Goal: Information Seeking & Learning: Check status

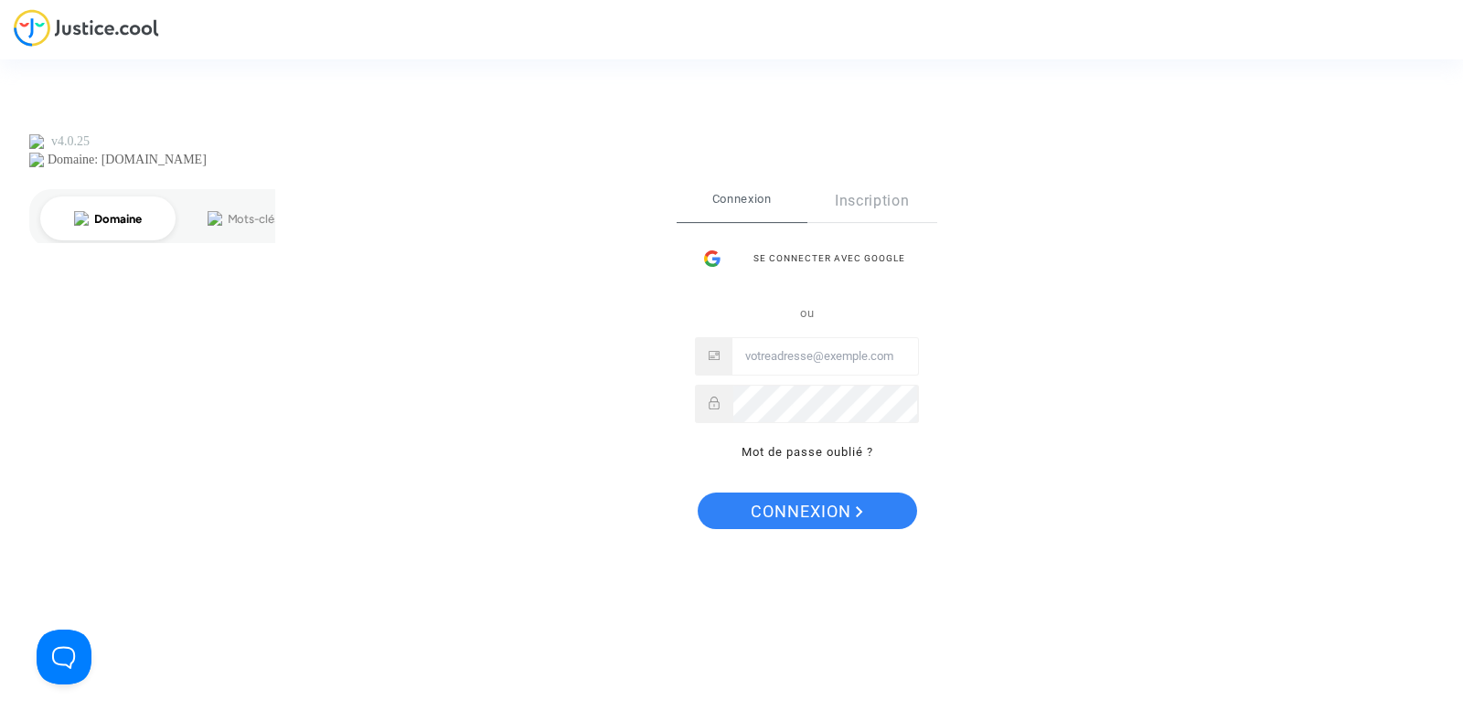
type input "[PERSON_NAME][EMAIL_ADDRESS][DOMAIN_NAME]"
click at [839, 512] on span "Connexion" at bounding box center [807, 512] width 112 height 38
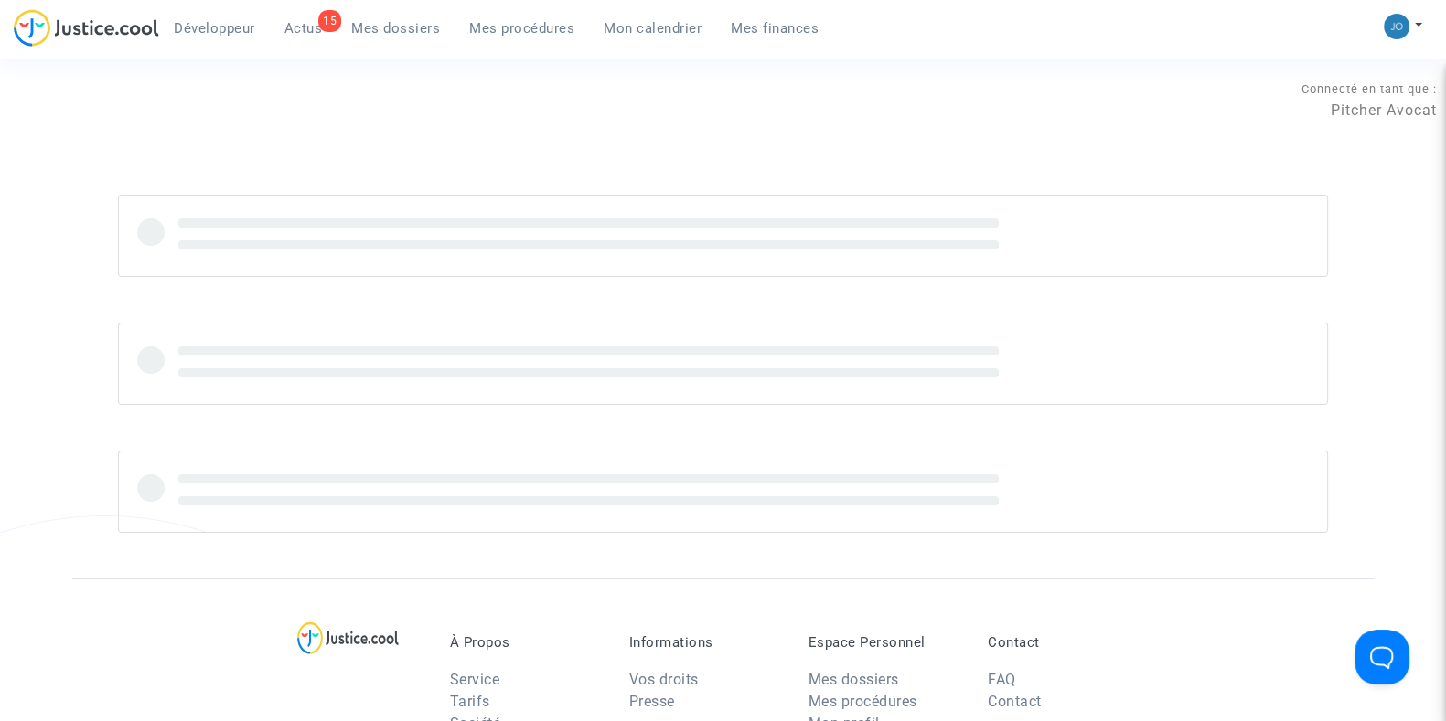
click at [644, 38] on link "Mon calendrier" at bounding box center [652, 28] width 127 height 27
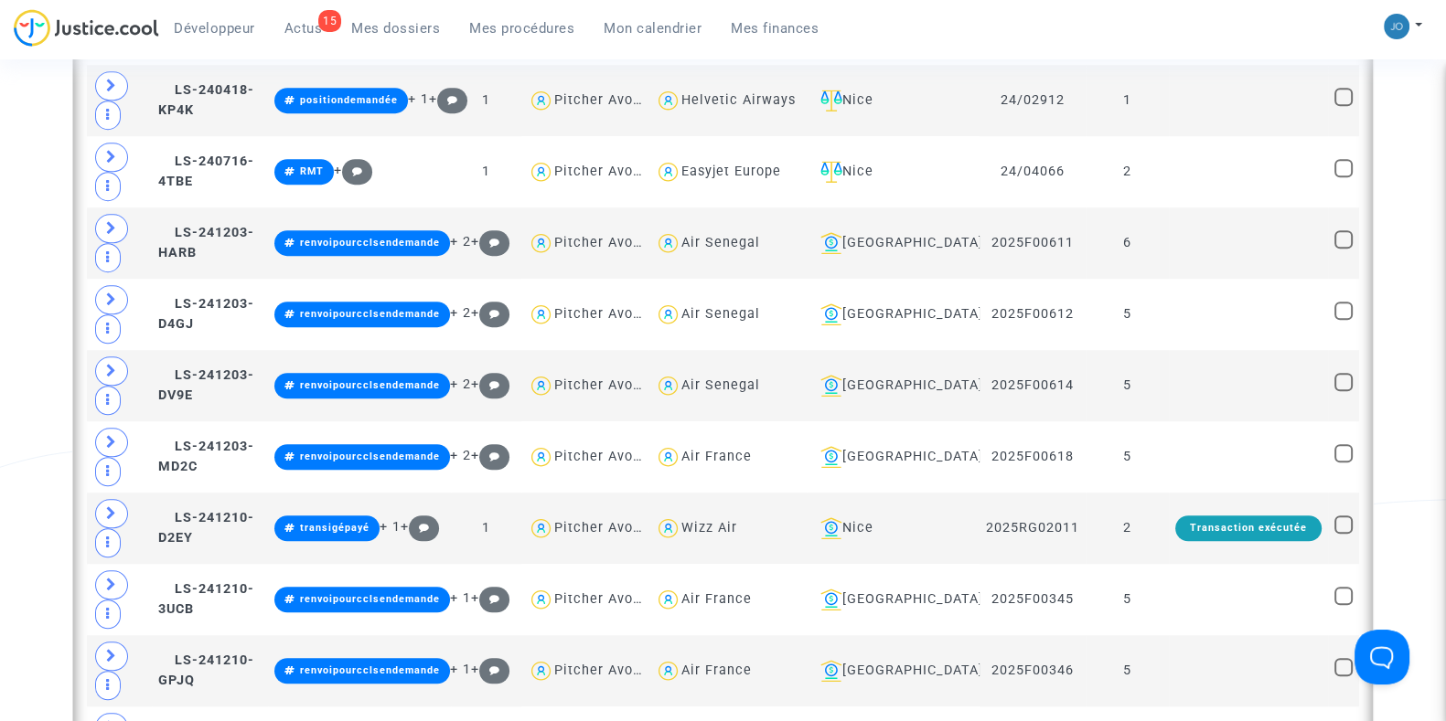
scroll to position [1627, 0]
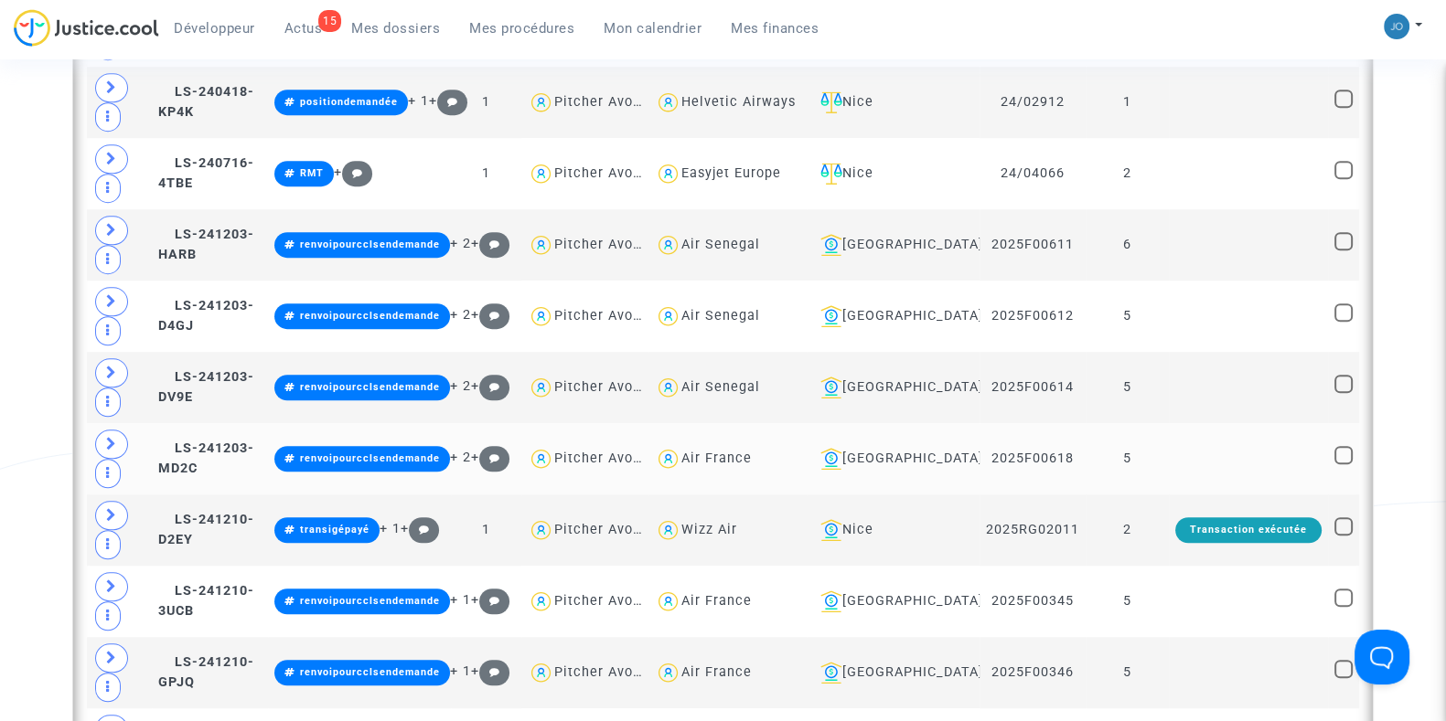
click at [1152, 465] on td "5" at bounding box center [1126, 458] width 83 height 71
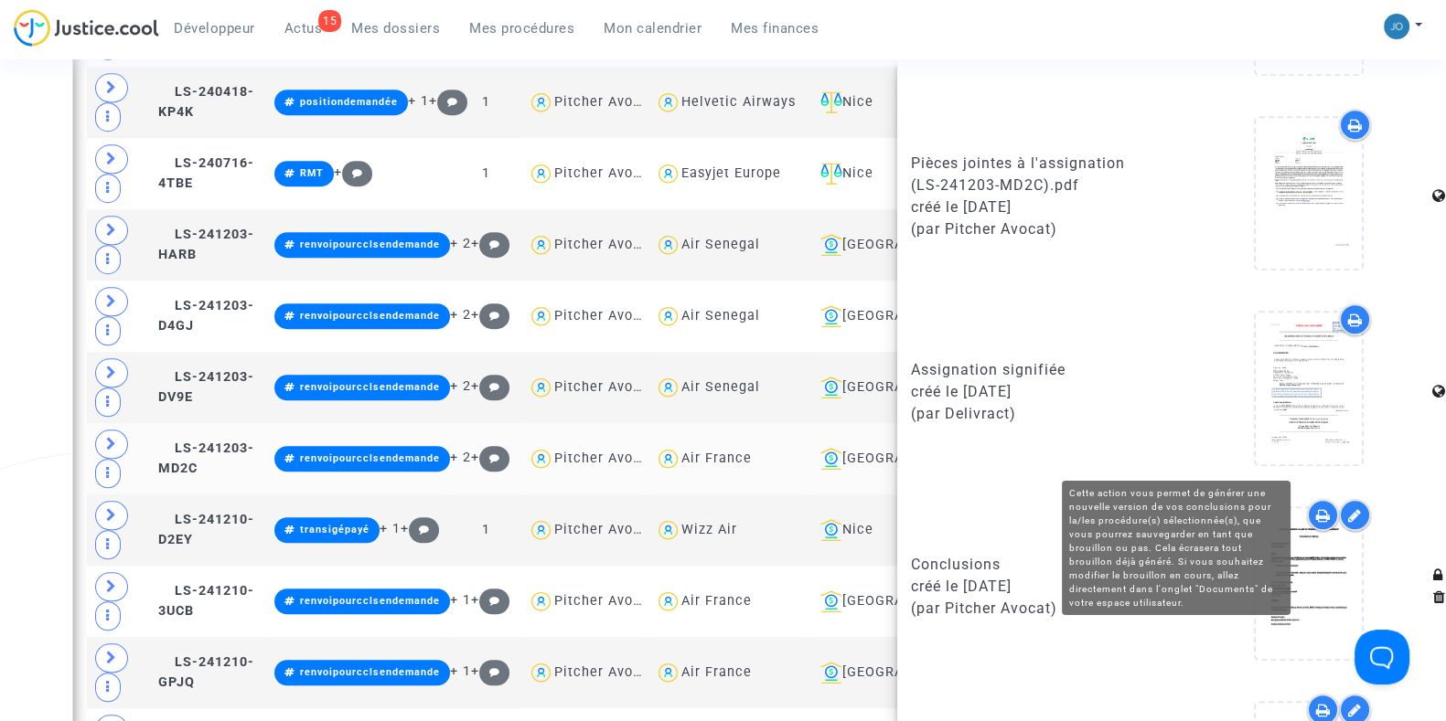
scroll to position [1490, 0]
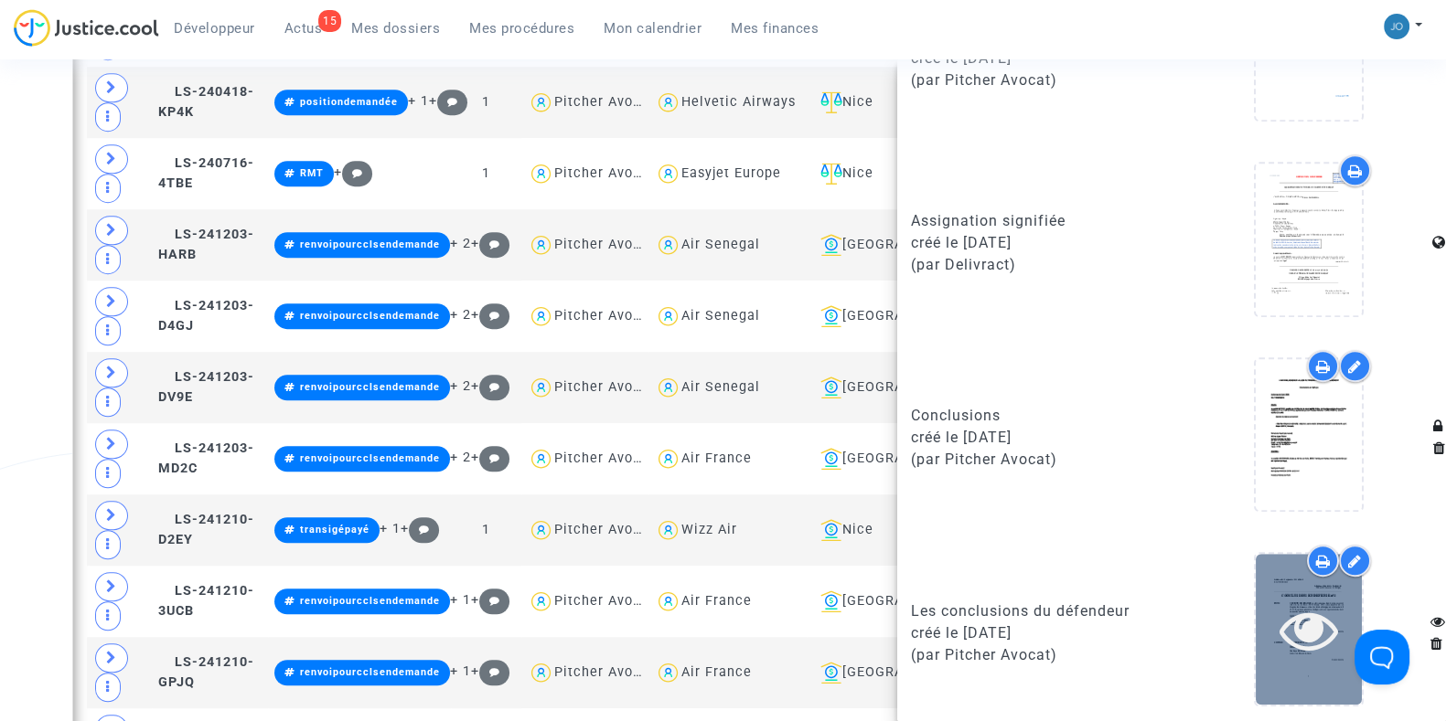
click at [1296, 601] on icon at bounding box center [1308, 630] width 59 height 59
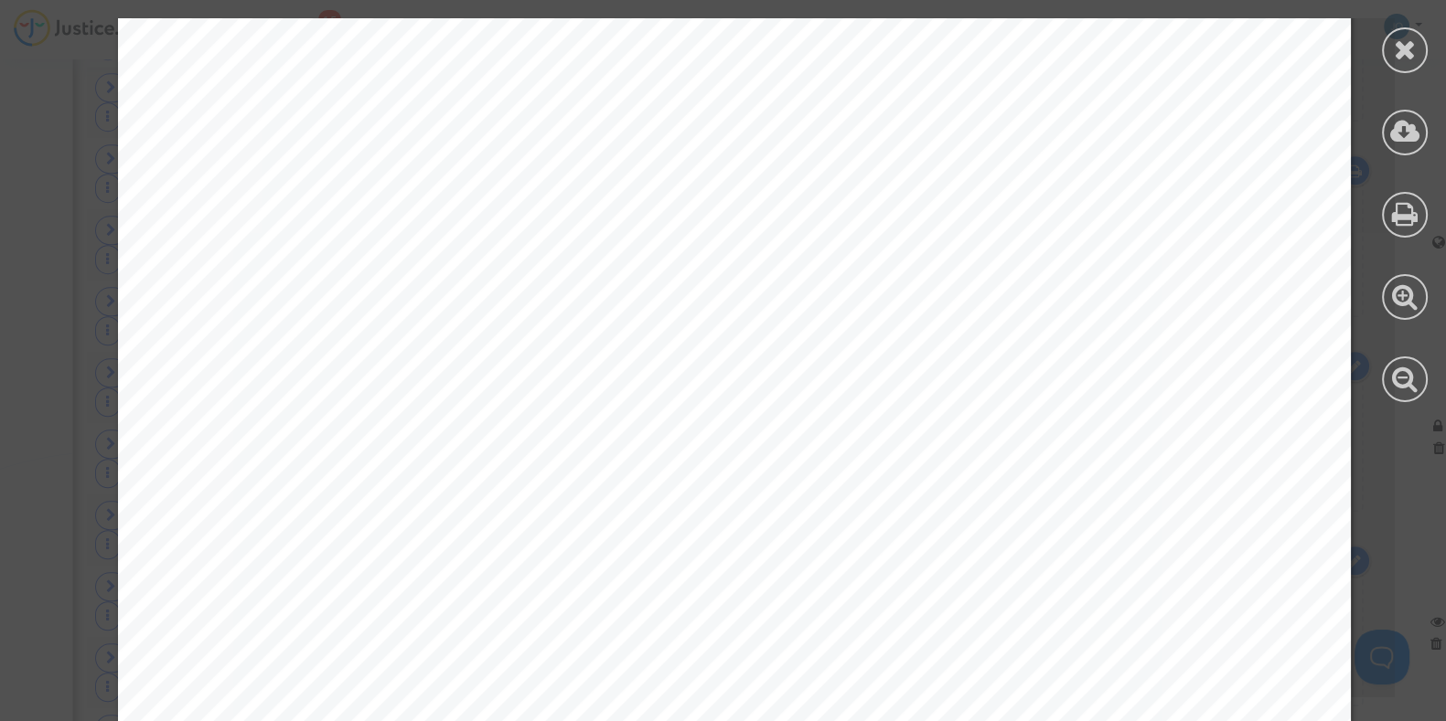
scroll to position [2501, 0]
click at [610, 340] on span "En conséquence, le Tribunal devra déclarer nulle l’assignation." at bounding box center [592, 337] width 660 height 24
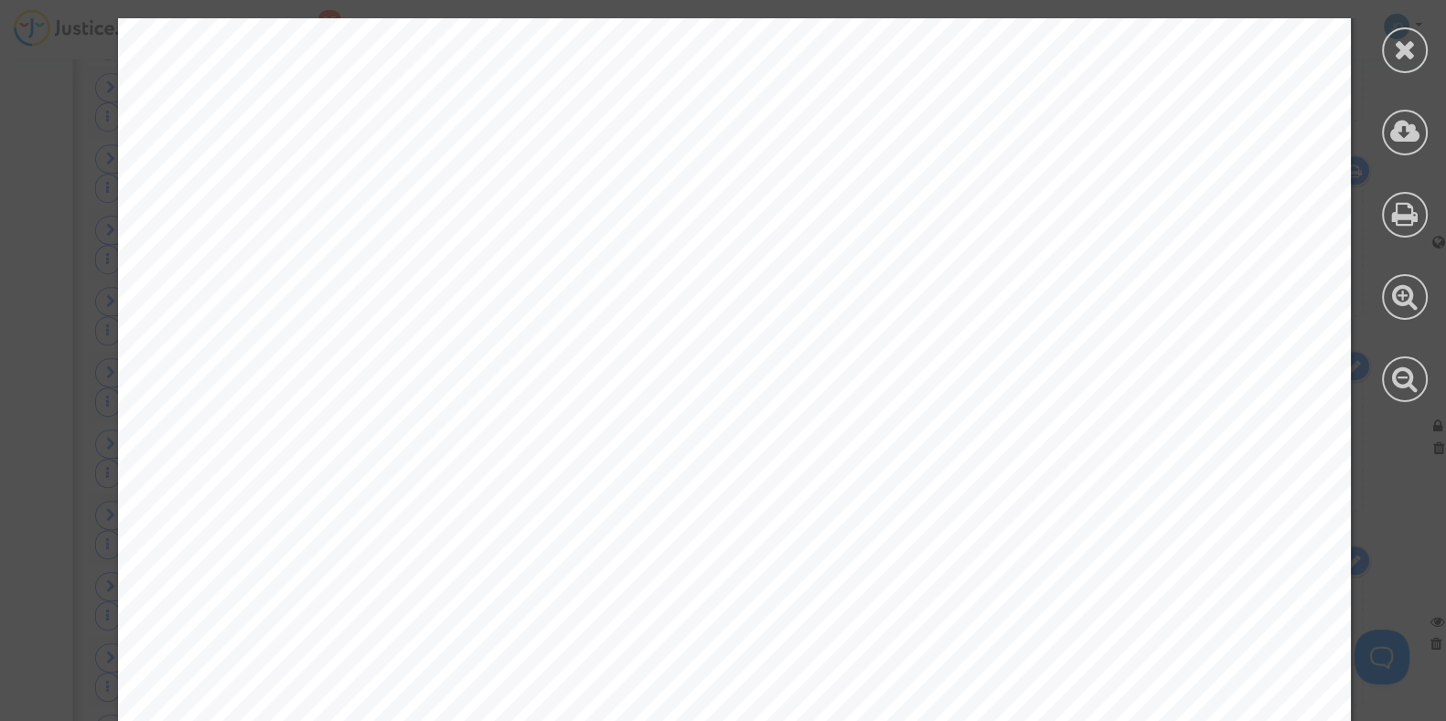
click at [480, 234] on span "Principalement, déclarer nulle l’assignation du 16 décembre 2024 ;" at bounding box center [624, 222] width 580 height 24
click at [529, 409] on span "Subsidiairement, déclarer irrecevable l’action de la société Skycop ;" at bounding box center [691, 405] width 714 height 24
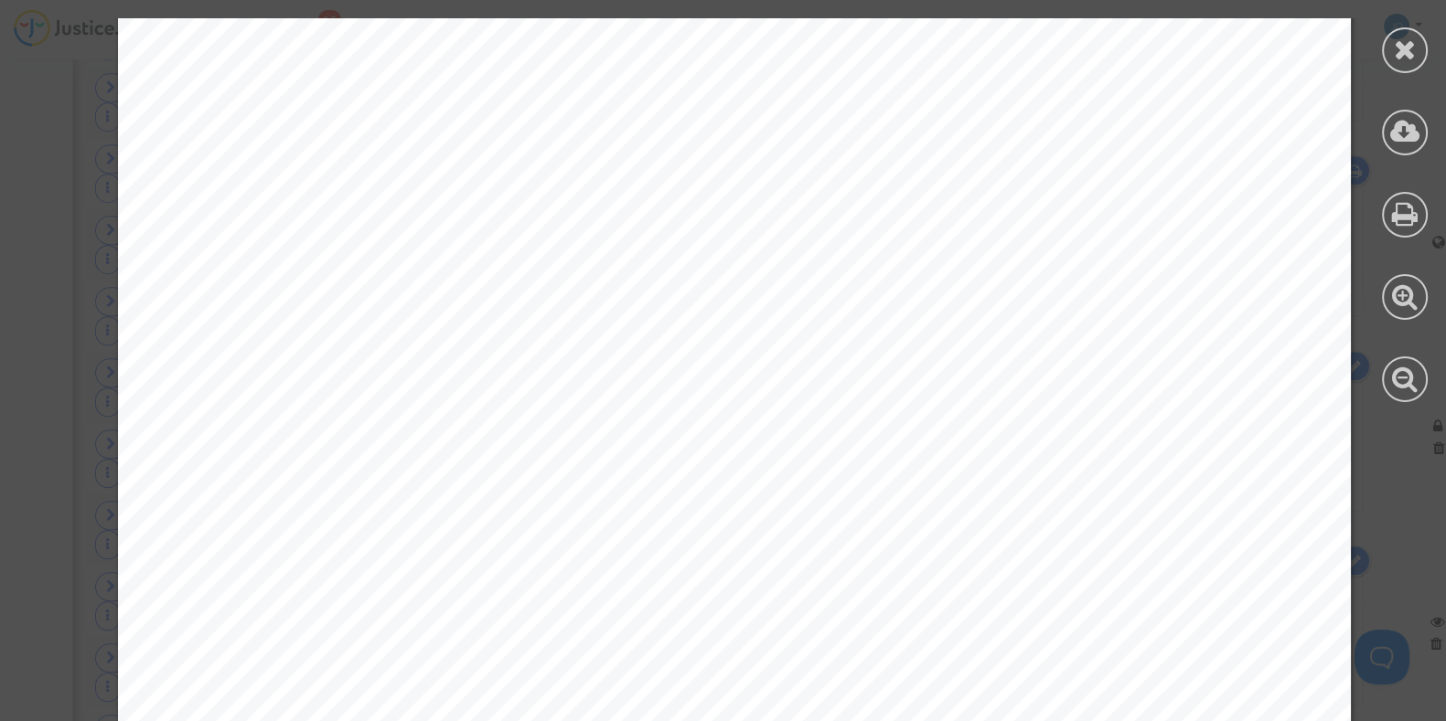
scroll to position [9133, 0]
click at [442, 303] on div "6 5/ En tout état de cause, le Tribunal condamnera la société Skycop à payer à …" at bounding box center [734, 526] width 1233 height 1745
click at [444, 294] on span "Principalement, déclarer nulle l’assignation du 16 décembre 2024 ;" at bounding box center [624, 288] width 580 height 24
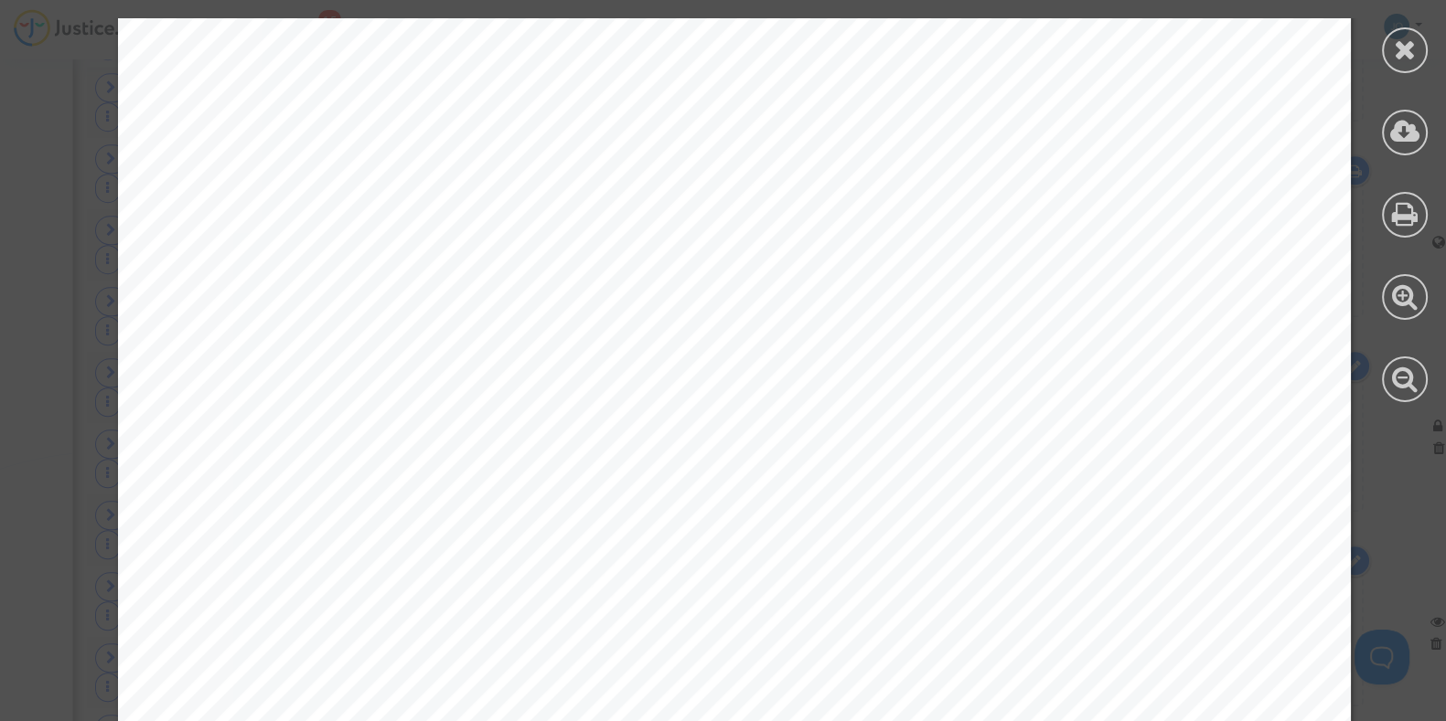
click at [444, 294] on span "Principalement, déclarer nulle l’assignation du 16 décembre 2024 ;" at bounding box center [624, 288] width 580 height 24
click at [1382, 66] on div at bounding box center [1404, 210] width 82 height 421
click at [1417, 56] on div at bounding box center [1405, 50] width 46 height 46
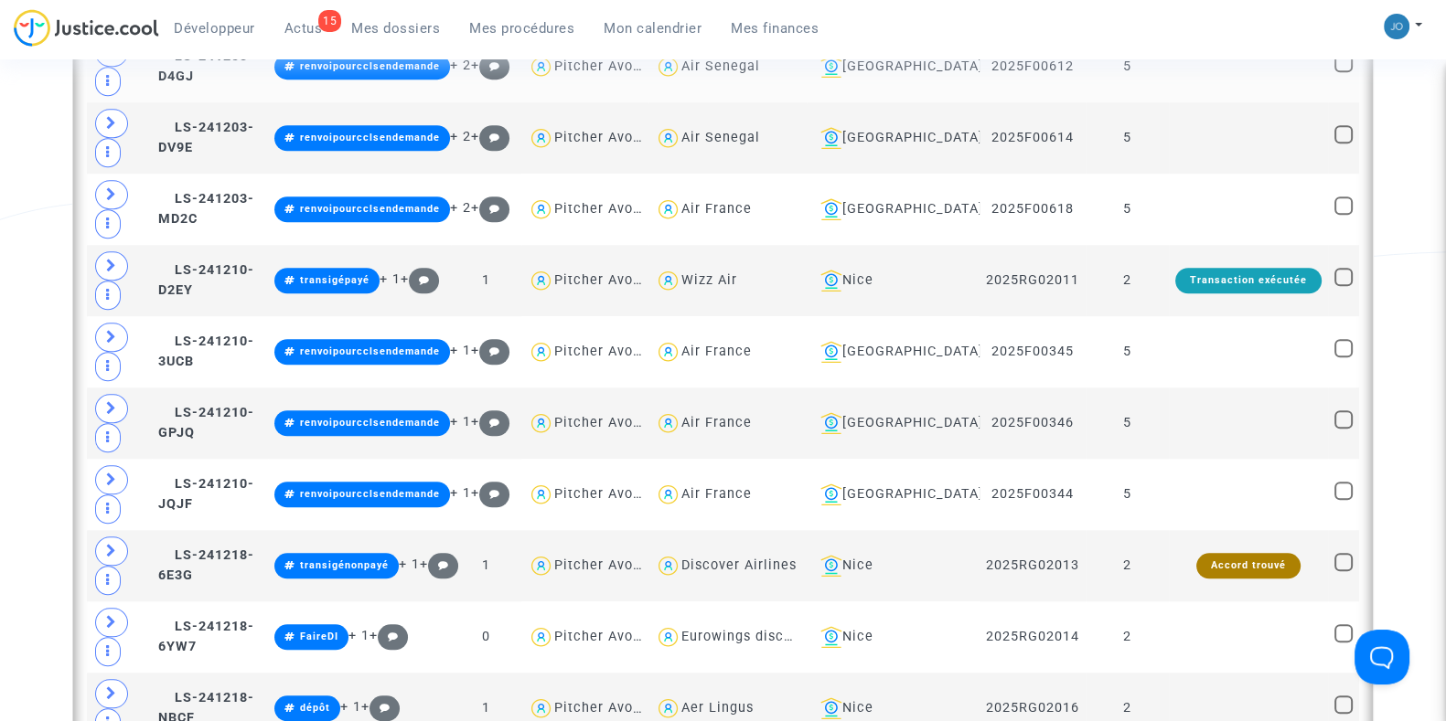
scroll to position [1892, 0]
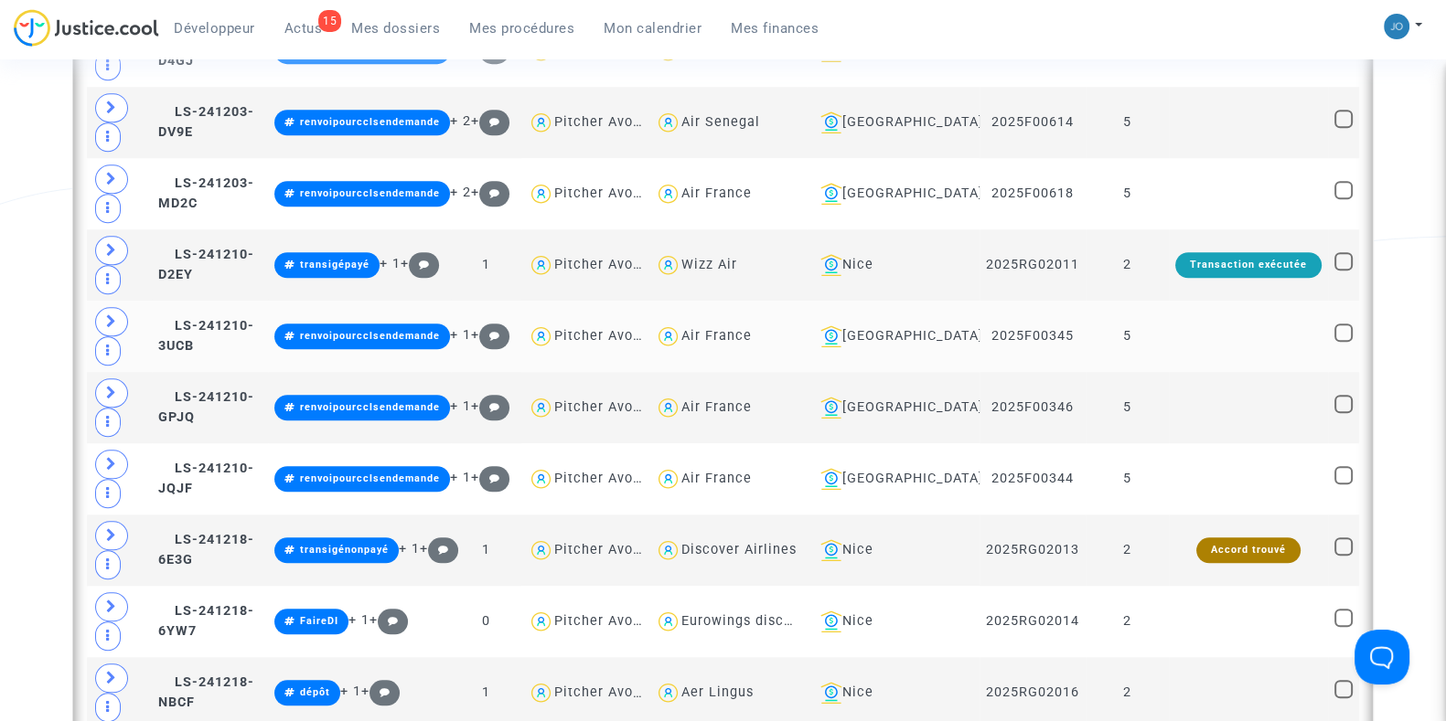
click at [1184, 327] on td at bounding box center [1248, 336] width 159 height 71
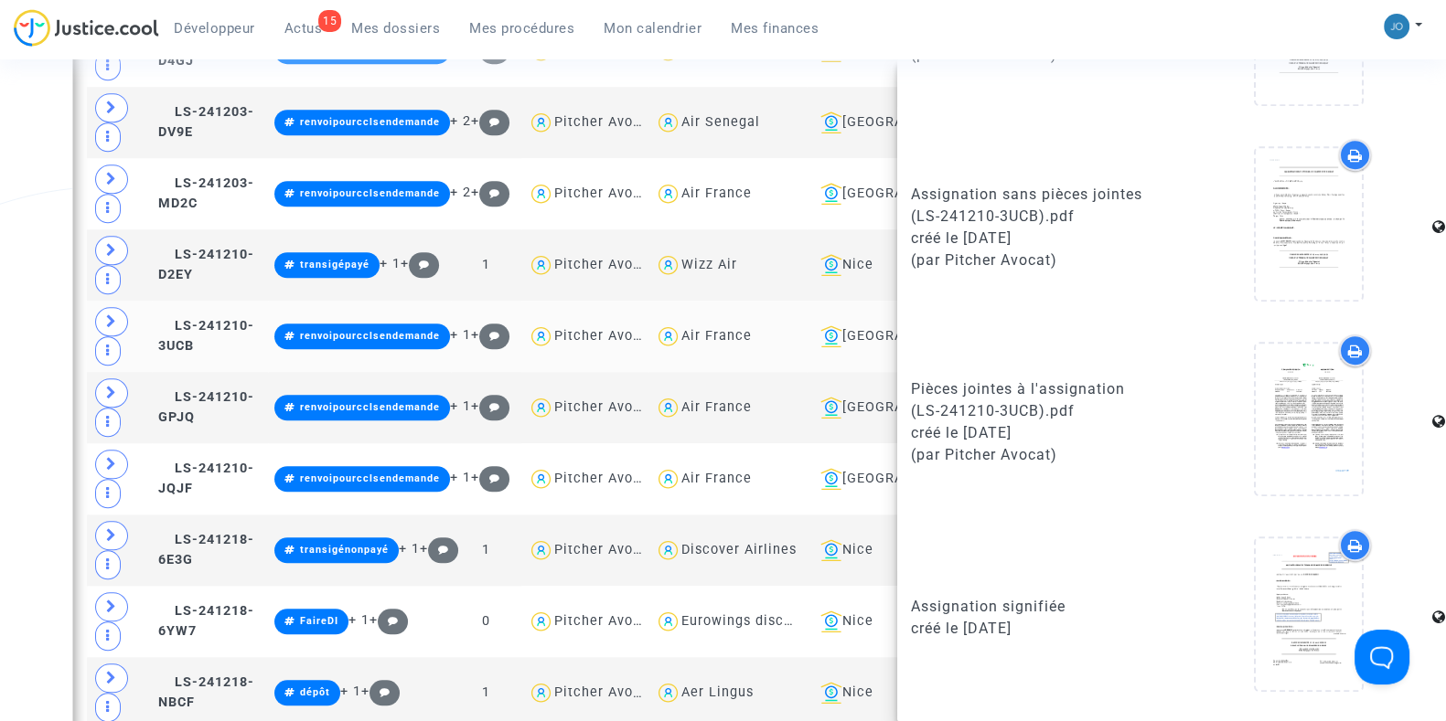
scroll to position [1490, 0]
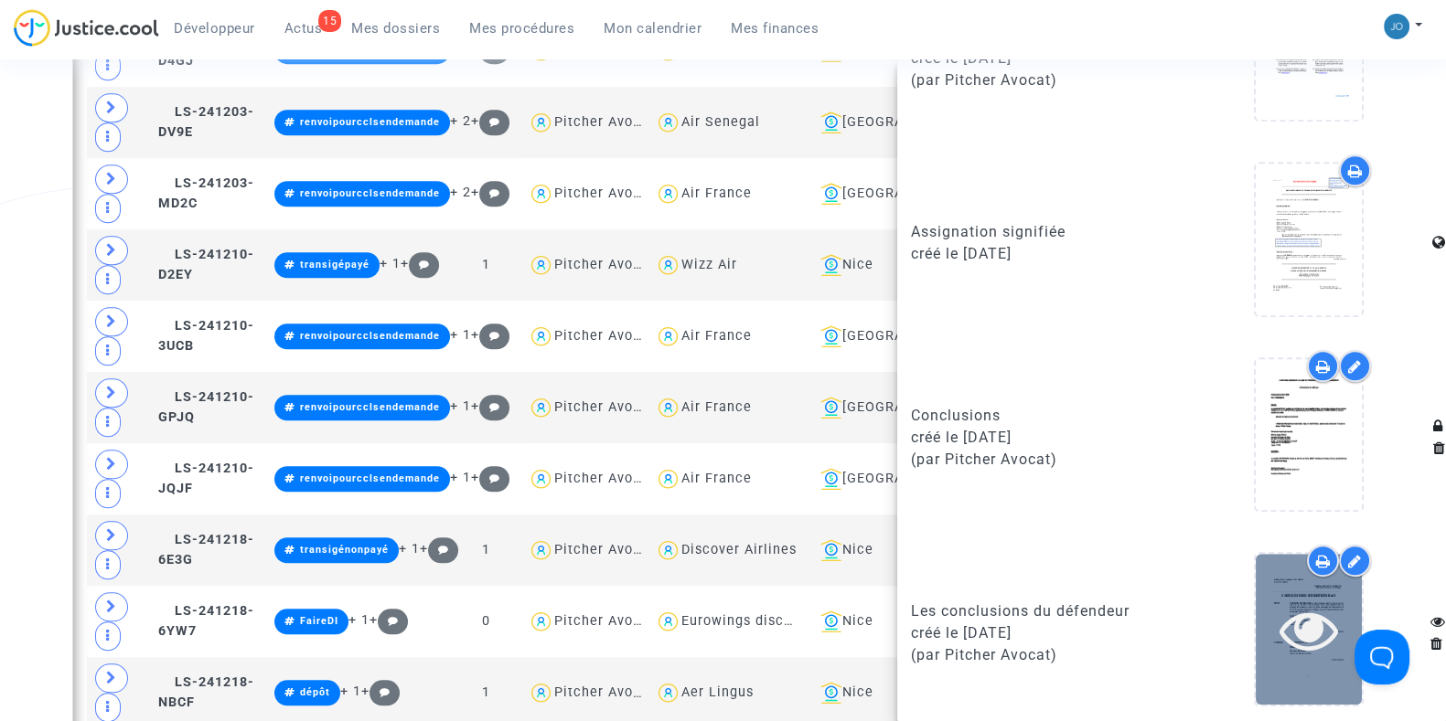
click at [1309, 620] on icon at bounding box center [1308, 630] width 59 height 59
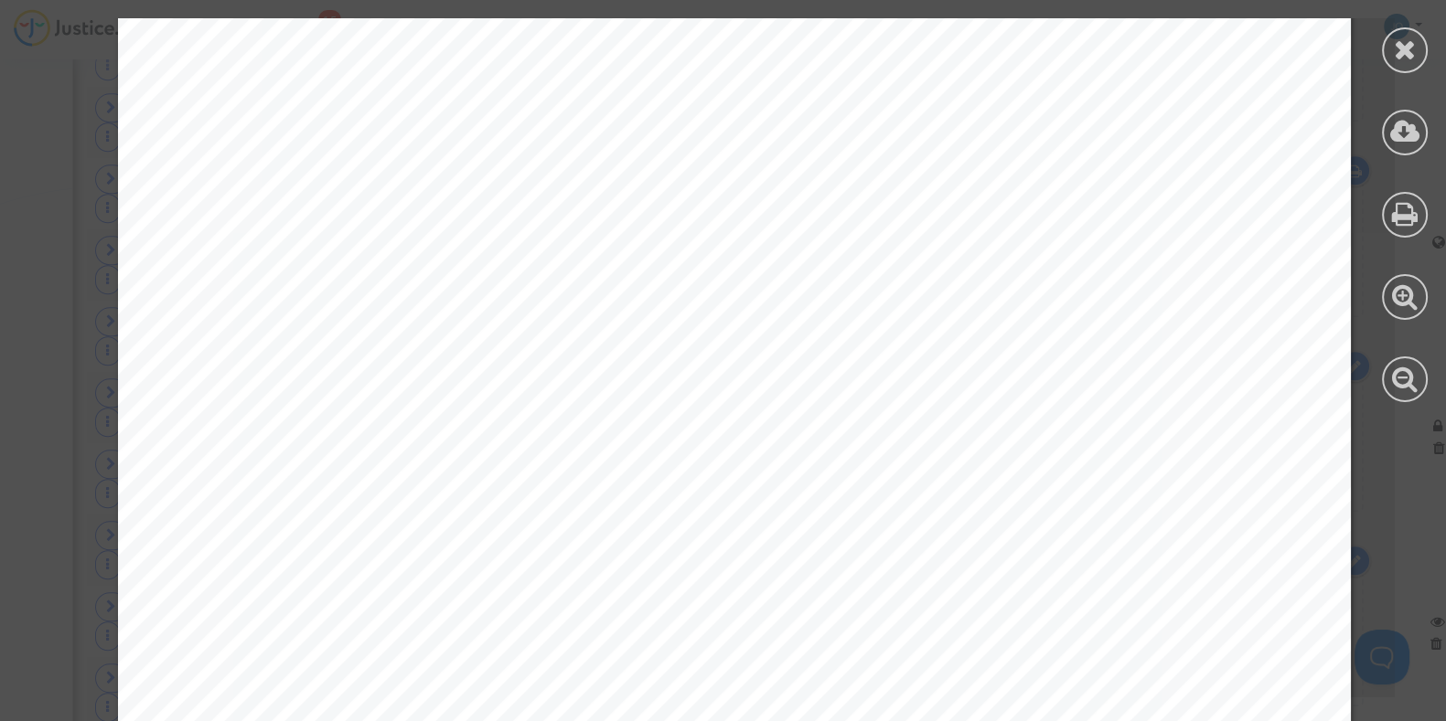
scroll to position [2277, 0]
click at [393, 496] on span "le nom de son organe et la justification que ce dernier serait en plus légaleme…" at bounding box center [777, 485] width 1030 height 24
click at [1195, 281] on div "2 PLAISE AU TRIBUNAL Une société dénommée « Skycop », ayant son siège so cial e…" at bounding box center [734, 367] width 1233 height 1745
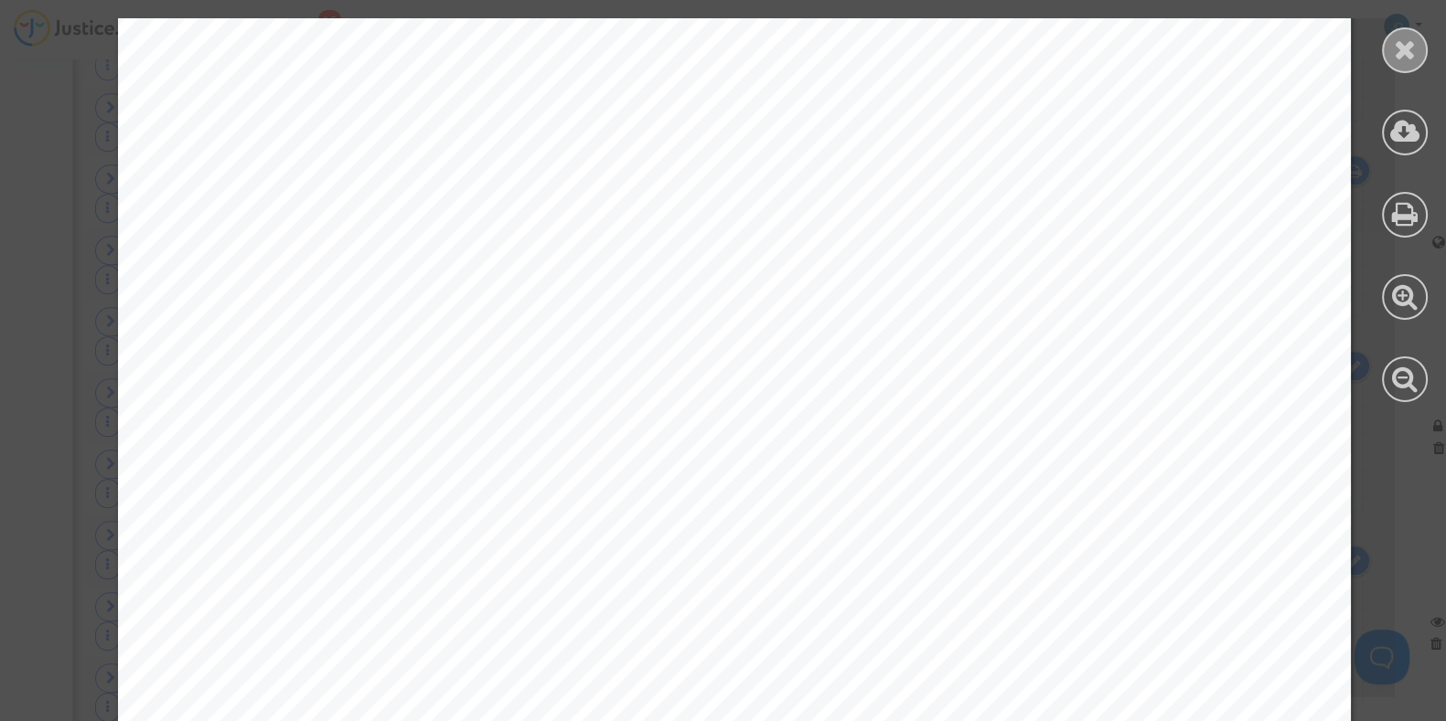
click at [1405, 46] on icon at bounding box center [1405, 49] width 23 height 27
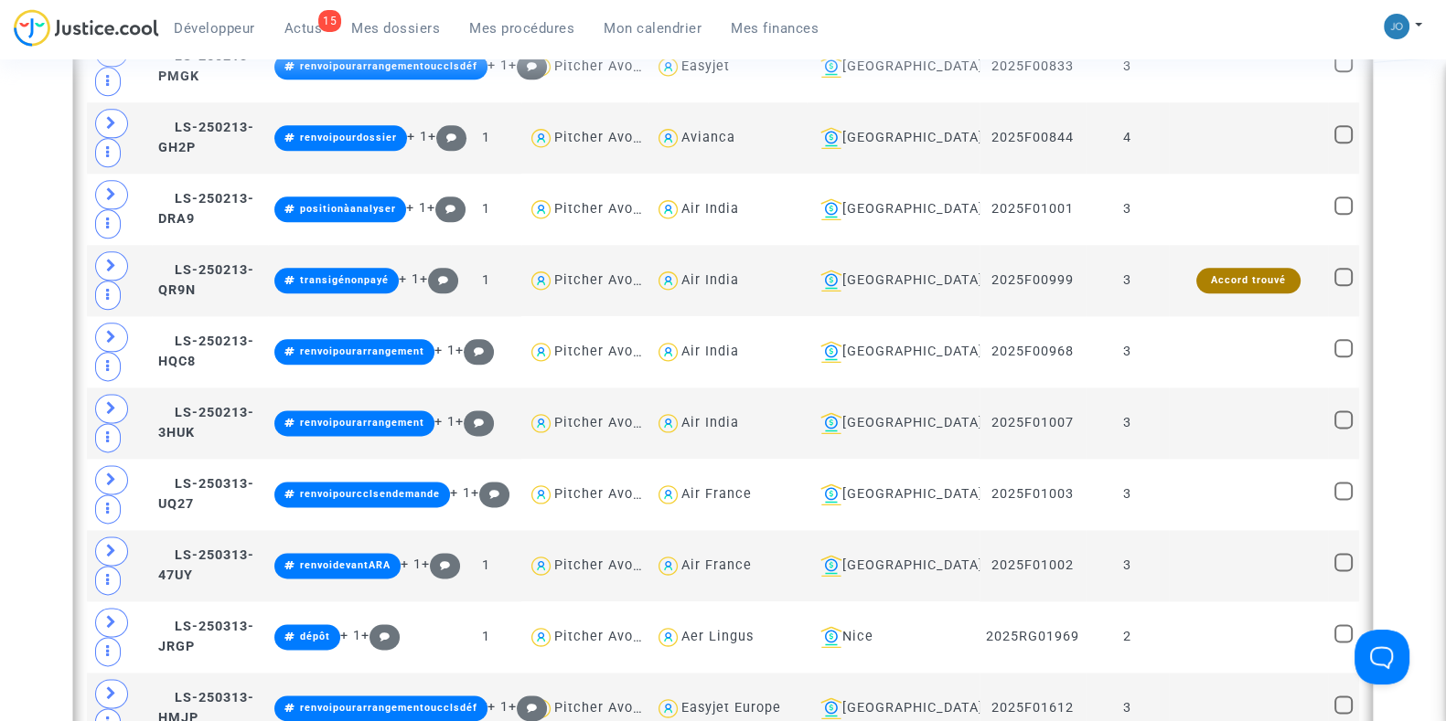
scroll to position [1022, 0]
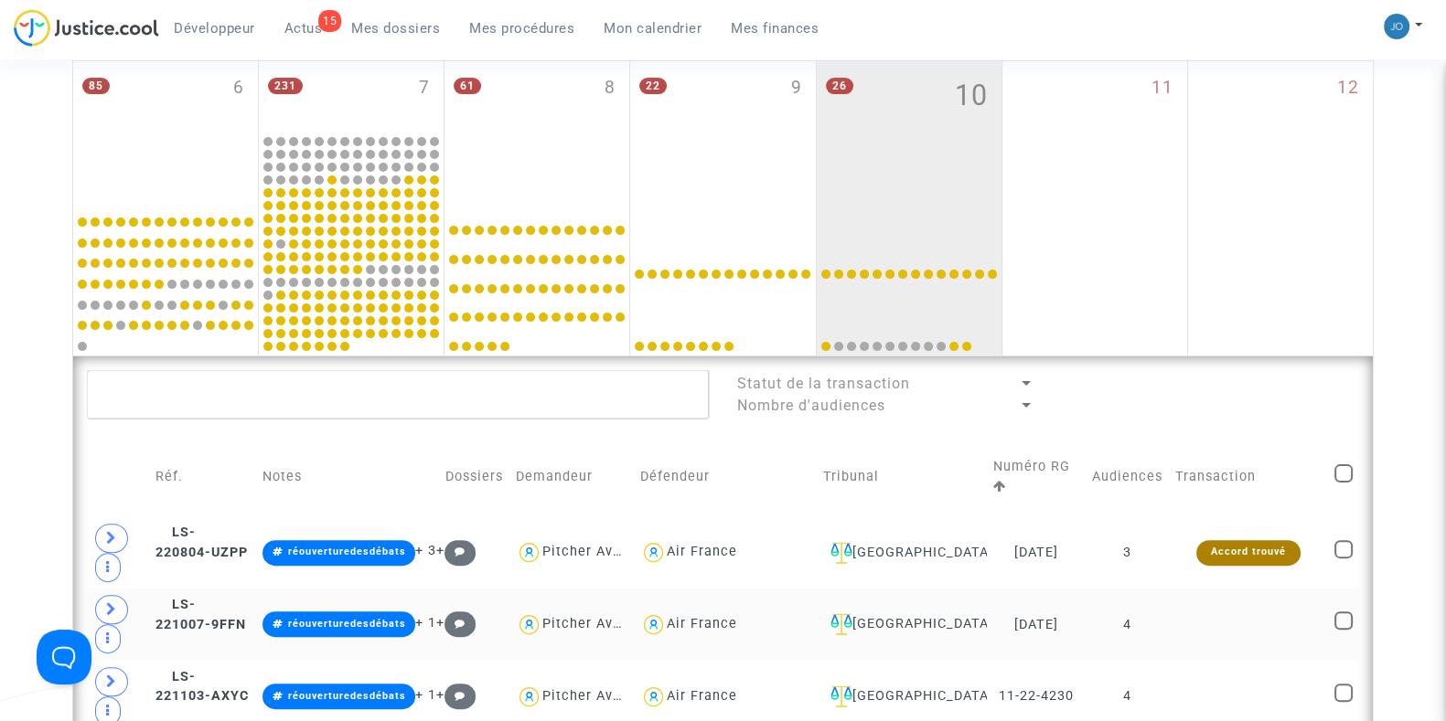
scroll to position [397, 0]
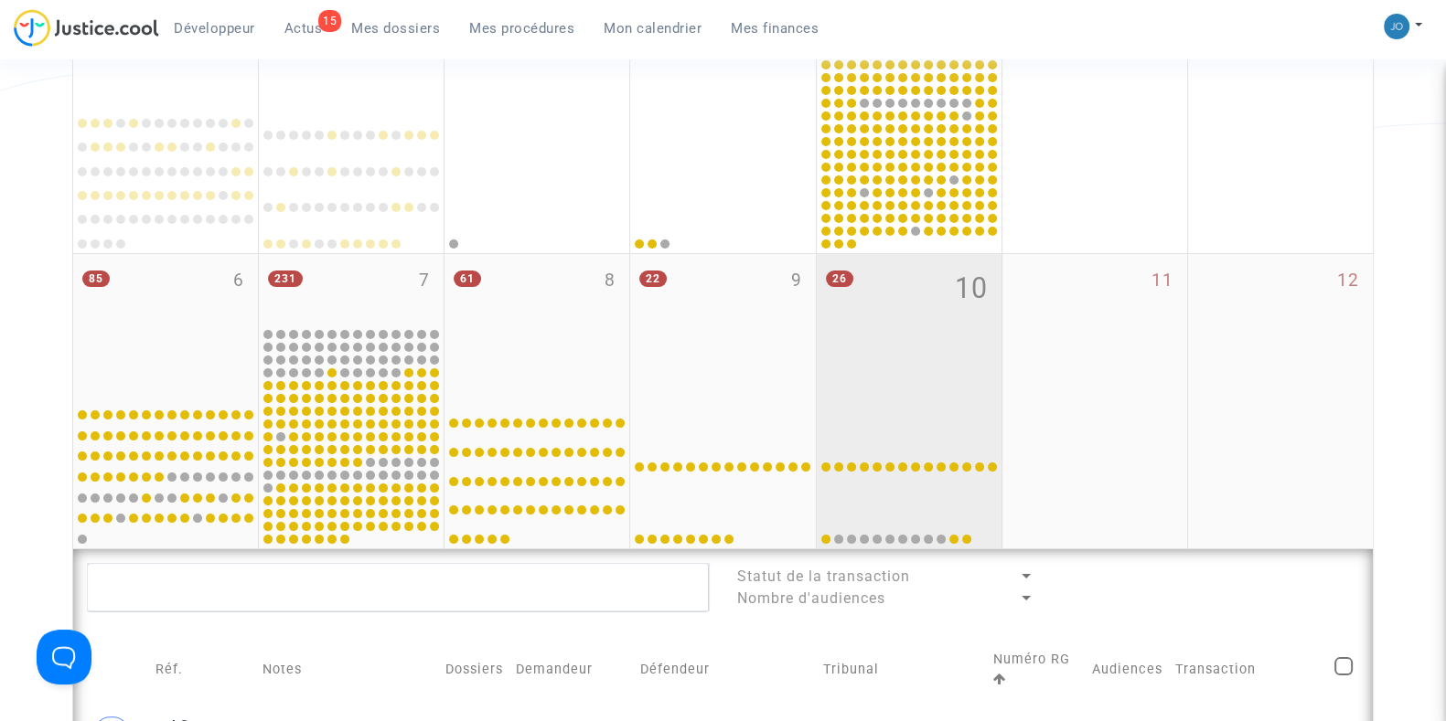
click at [887, 342] on div "26 10" at bounding box center [909, 326] width 185 height 144
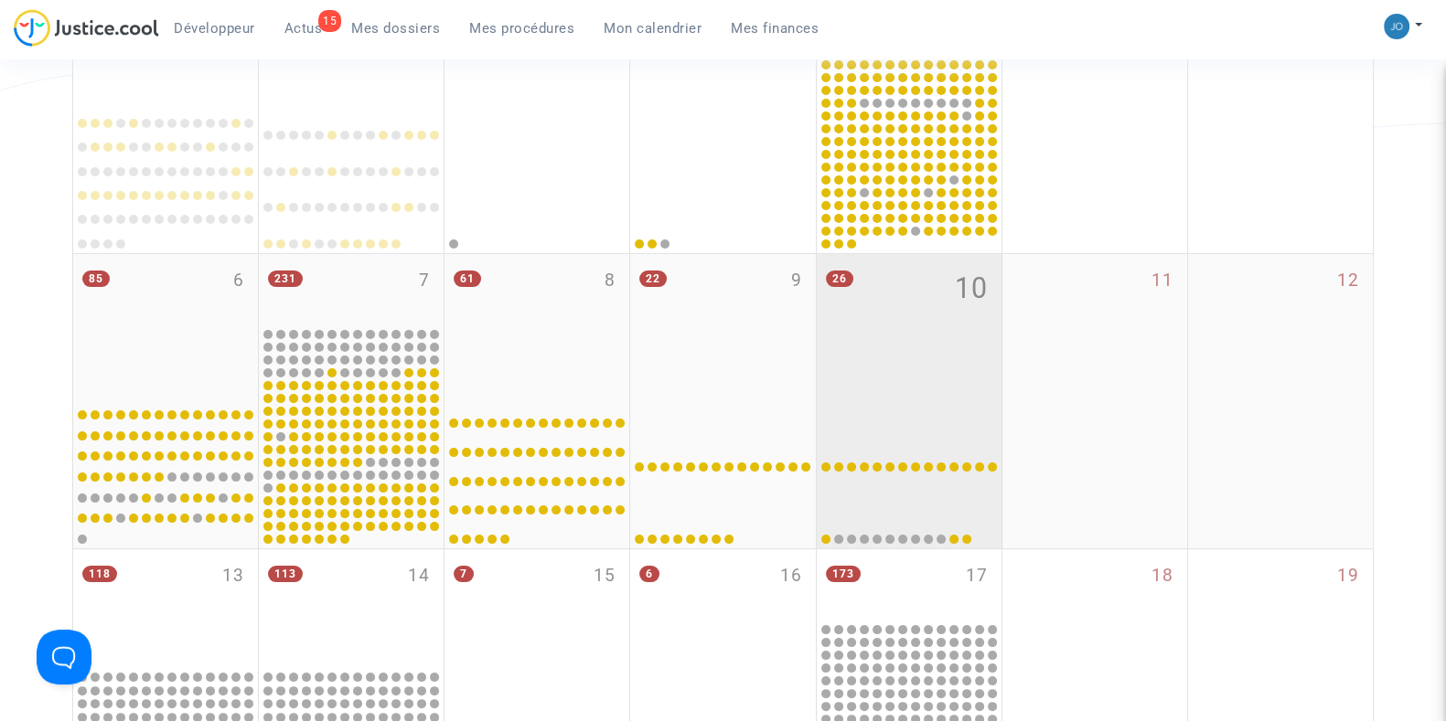
scroll to position [641, 0]
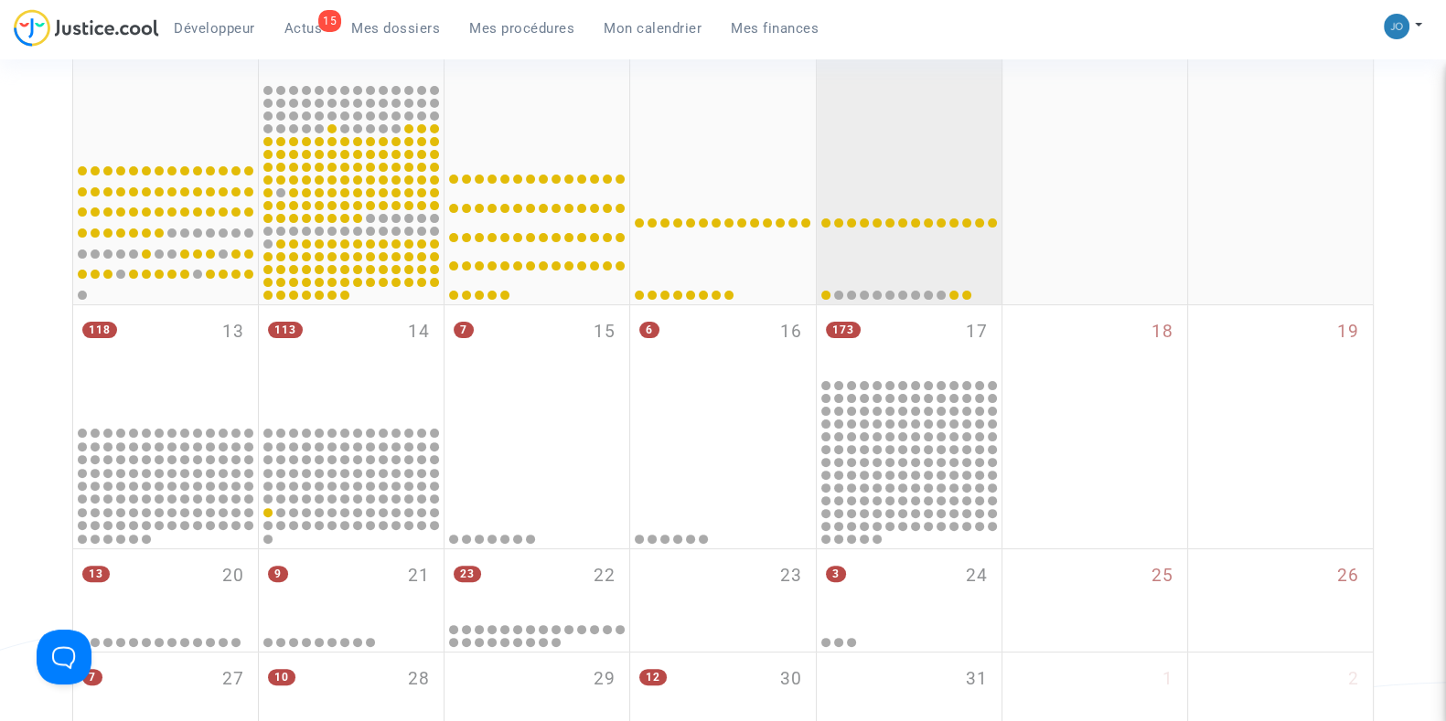
click at [887, 342] on div "173 17" at bounding box center [909, 340] width 185 height 71
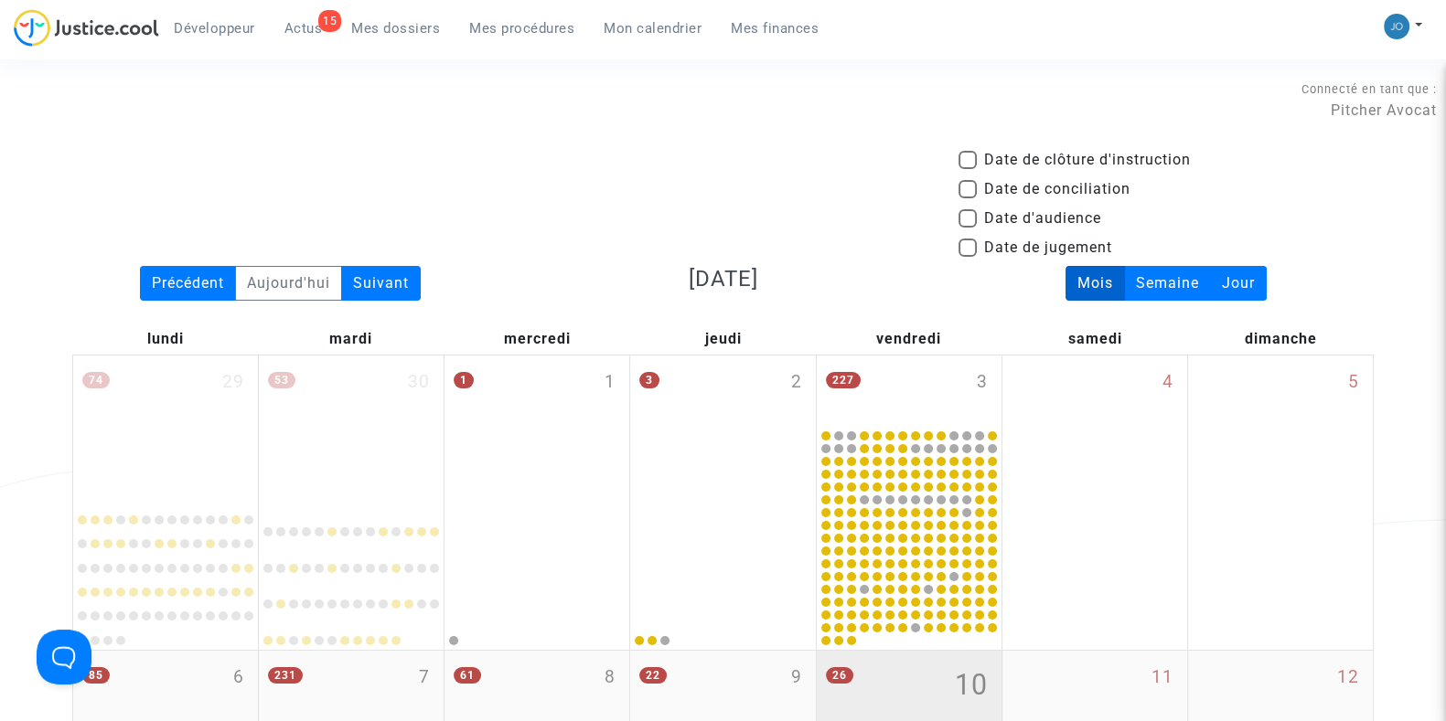
scroll to position [1507, 0]
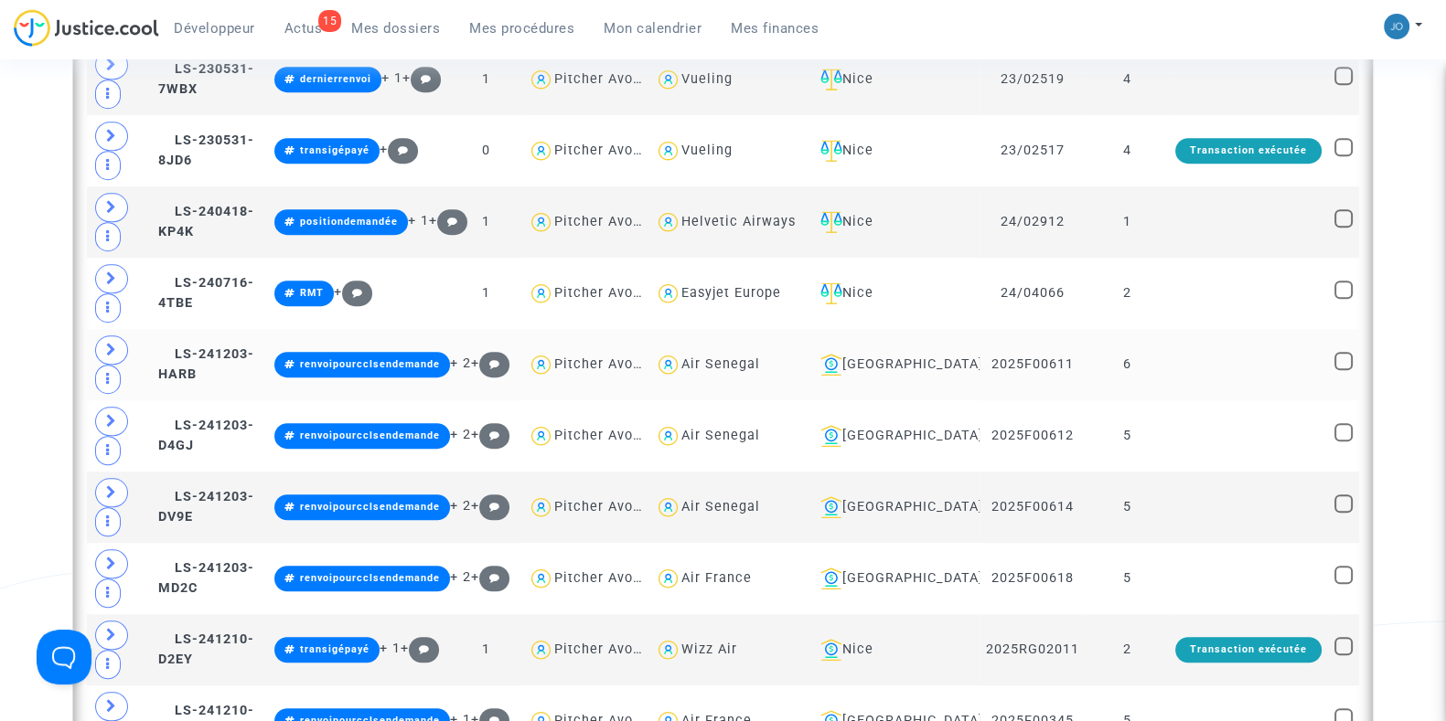
click at [1161, 354] on td "6" at bounding box center [1126, 364] width 83 height 71
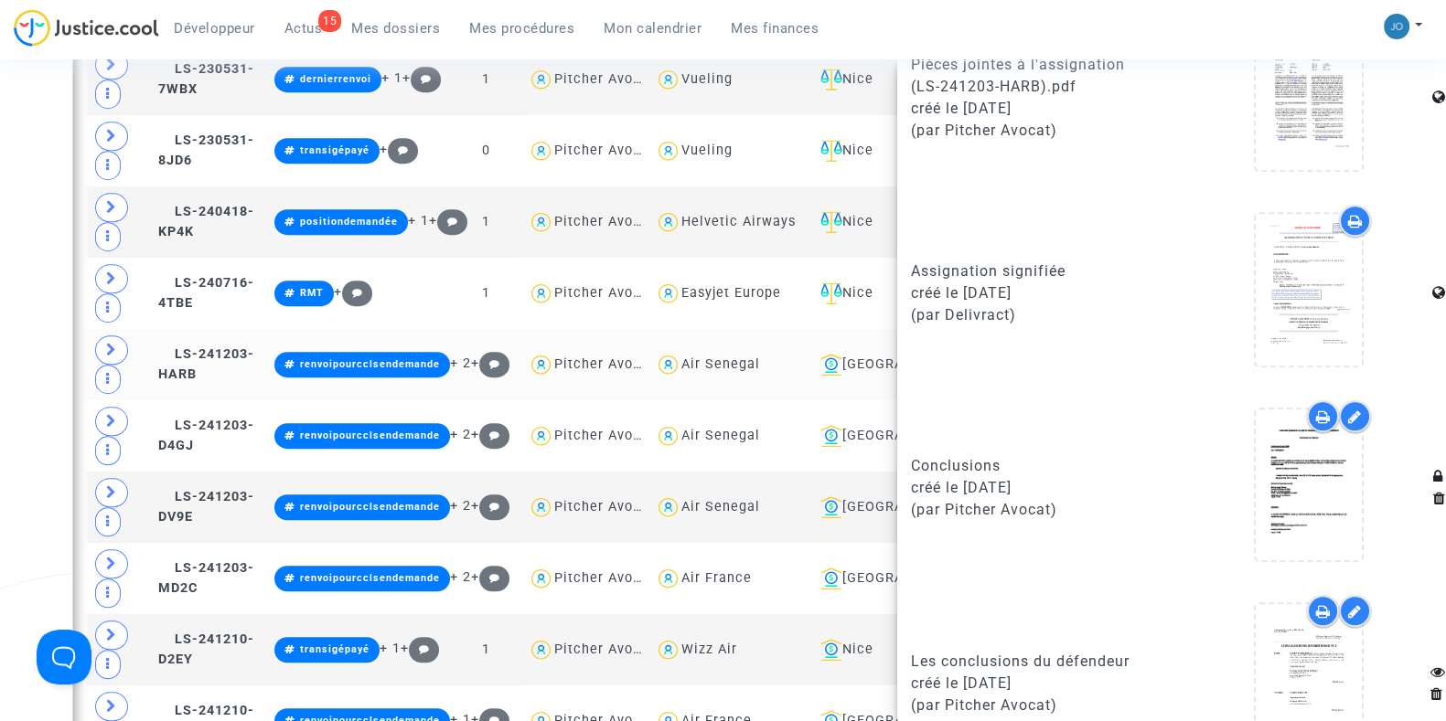
scroll to position [1490, 0]
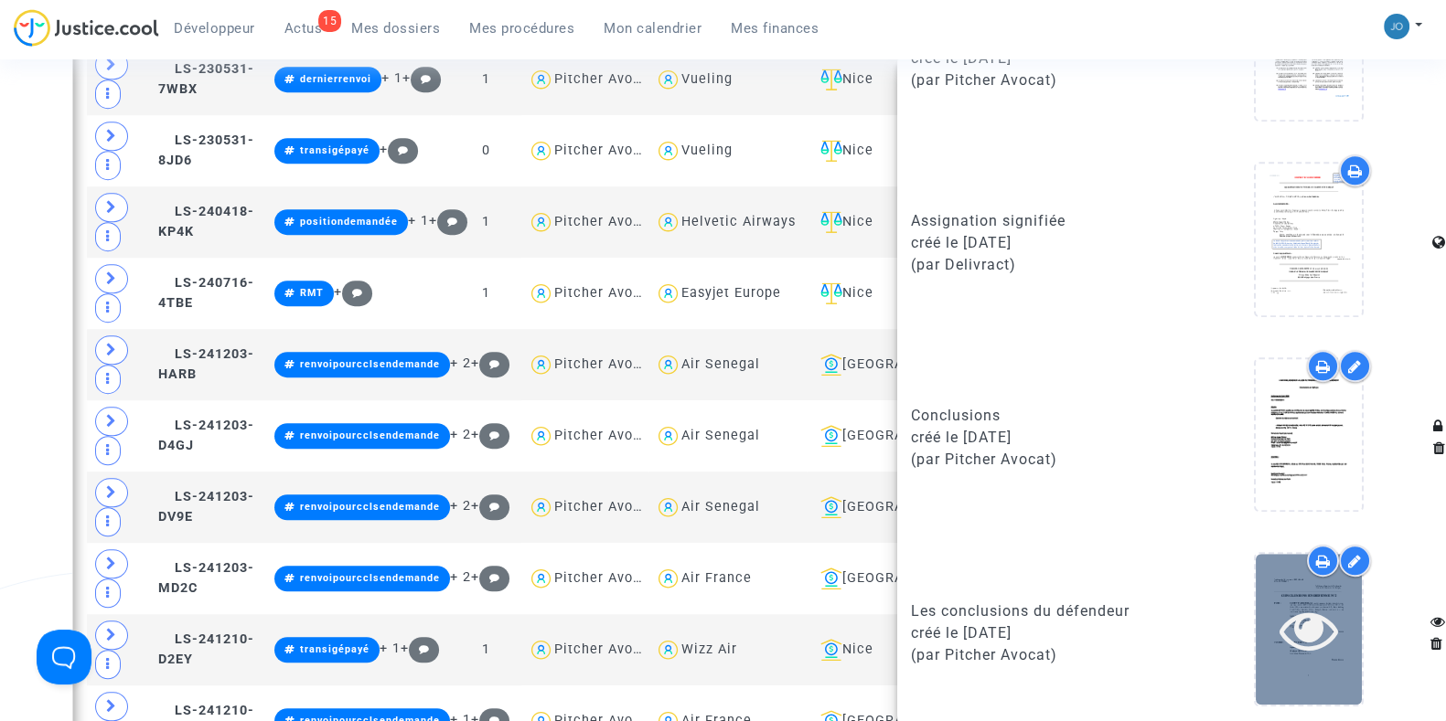
click at [1309, 628] on icon at bounding box center [1308, 630] width 59 height 59
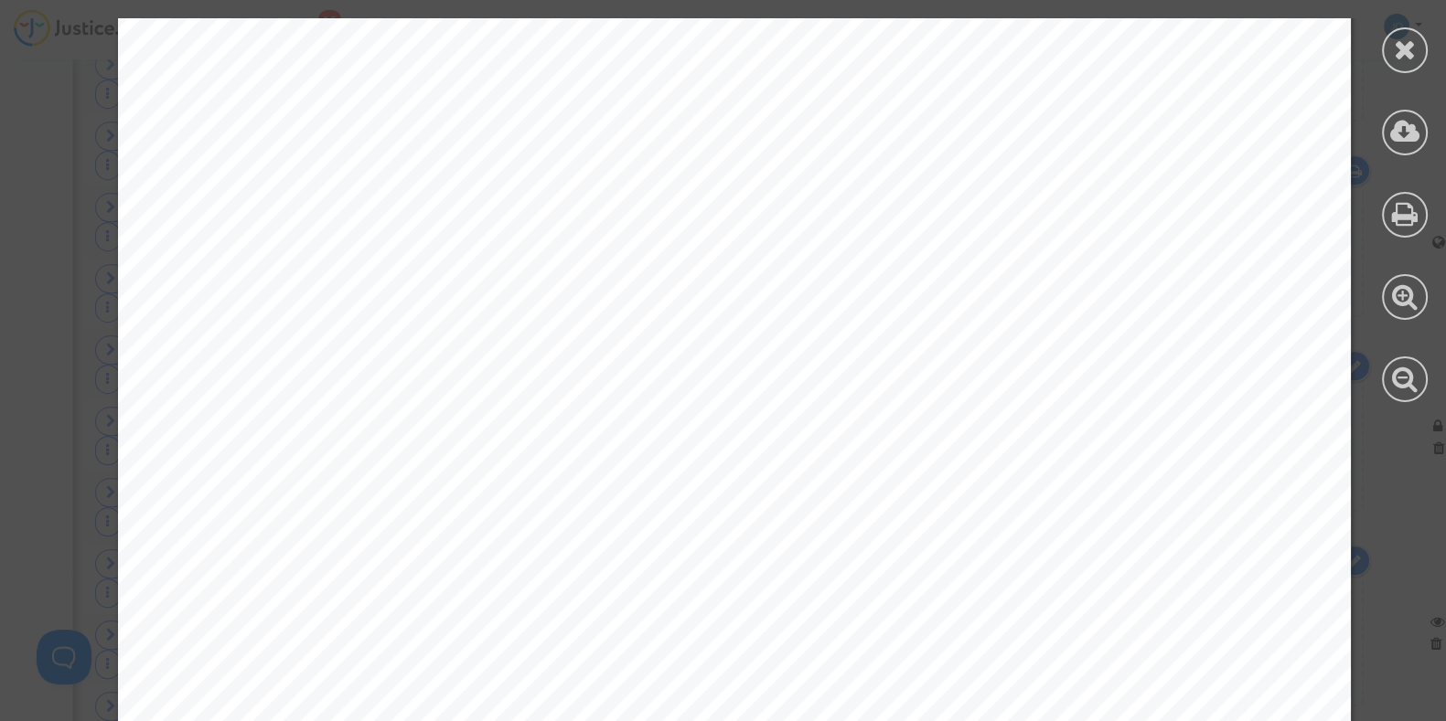
scroll to position [2036, 0]
click at [439, 347] on span "la société Skycop." at bounding box center [358, 353] width 190 height 24
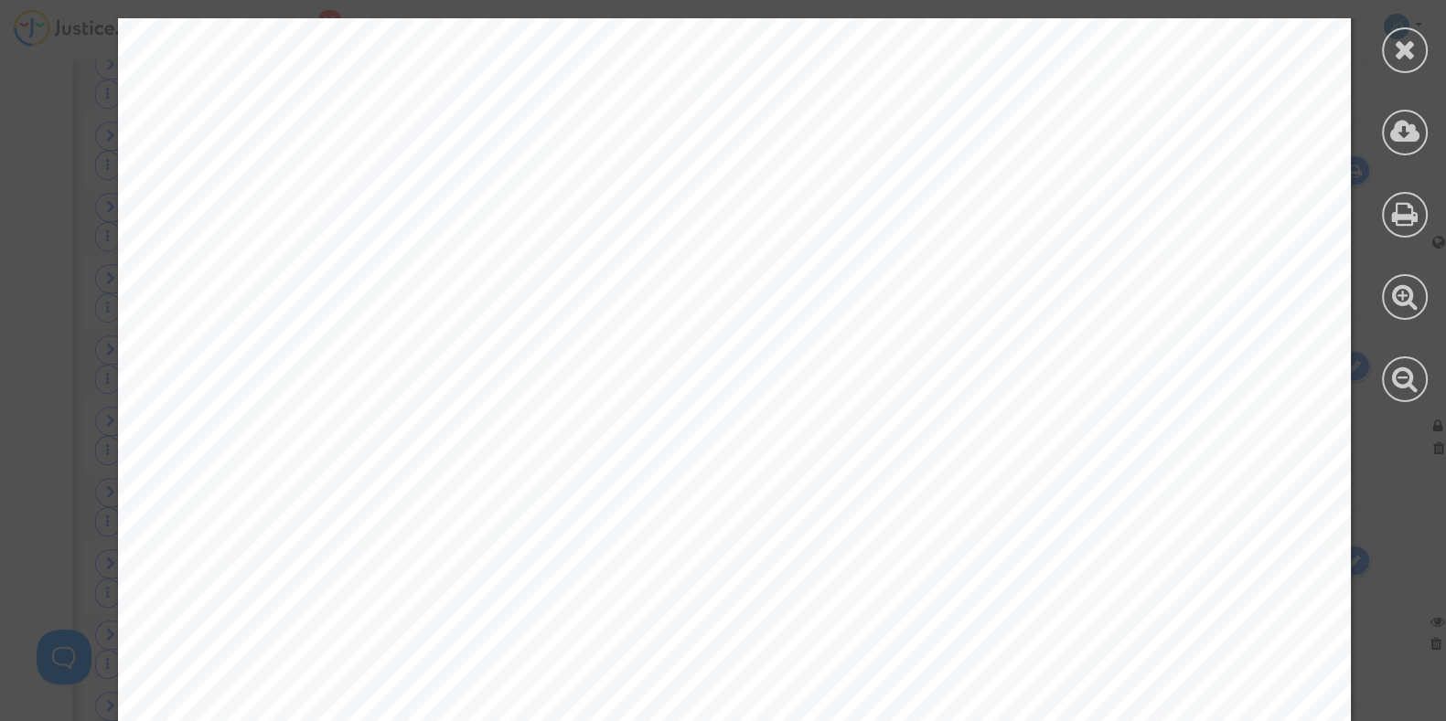
click at [1398, 50] on icon at bounding box center [1405, 49] width 23 height 27
